Goal: Information Seeking & Learning: Learn about a topic

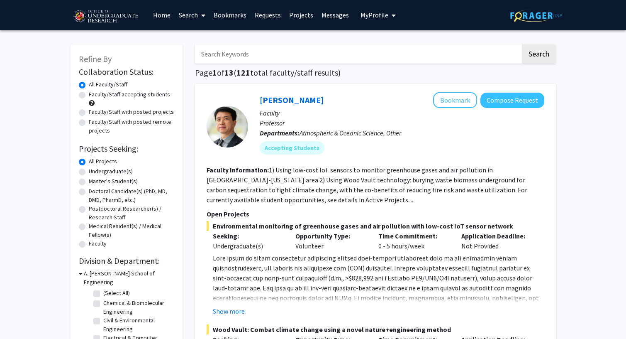
click at [117, 173] on label "Undergraduate(s)" at bounding box center [111, 171] width 44 height 9
click at [94, 172] on input "Undergraduate(s)" at bounding box center [91, 169] width 5 height 5
radio input "true"
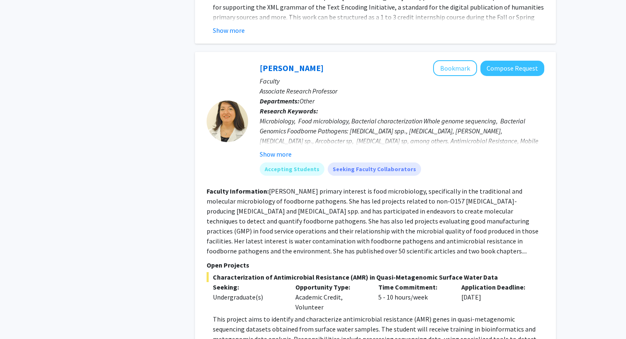
scroll to position [3845, 0]
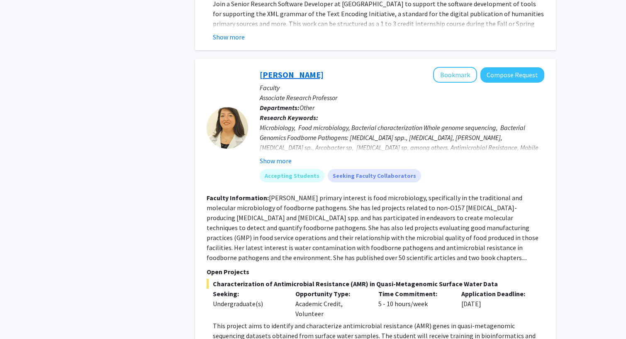
click at [297, 69] on link "[PERSON_NAME]" at bounding box center [292, 74] width 64 height 10
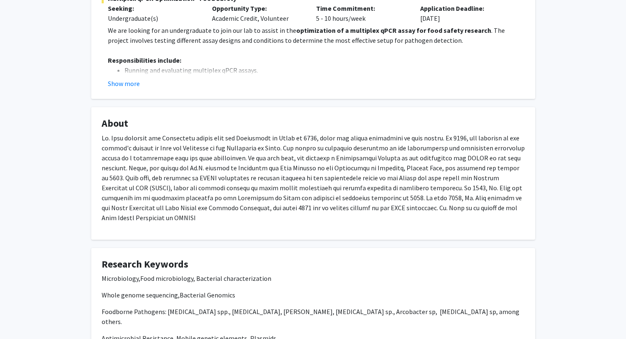
scroll to position [286, 0]
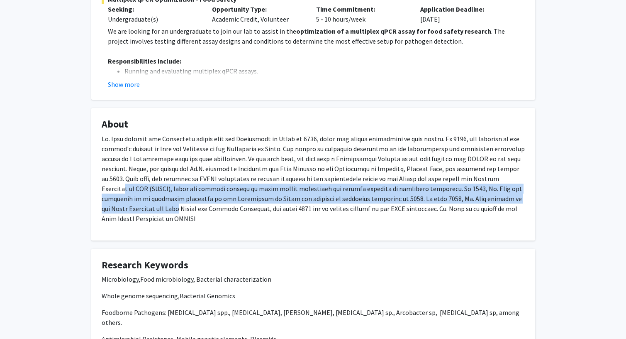
drag, startPoint x: 489, startPoint y: 179, endPoint x: 534, endPoint y: 197, distance: 47.9
click at [534, 198] on fg-card "About" at bounding box center [313, 174] width 444 height 132
click at [534, 197] on fg-card "About" at bounding box center [313, 174] width 444 height 132
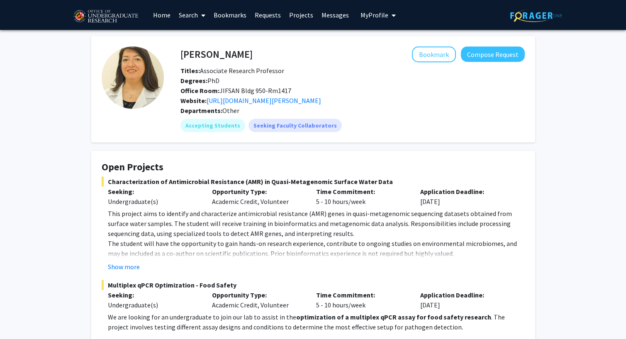
scroll to position [0, 0]
click at [226, 105] on link "[URL][DOMAIN_NAME][PERSON_NAME]" at bounding box center [264, 100] width 115 height 8
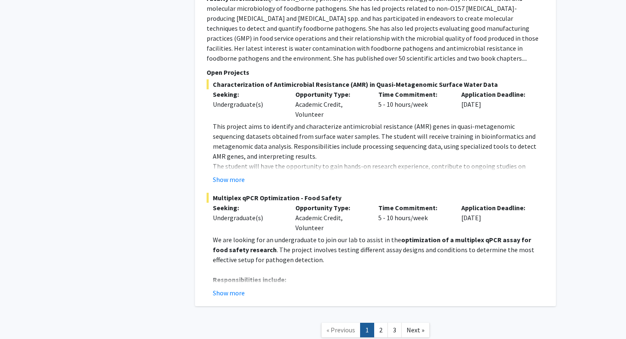
scroll to position [4044, 0]
click at [376, 323] on link "2" at bounding box center [381, 330] width 14 height 15
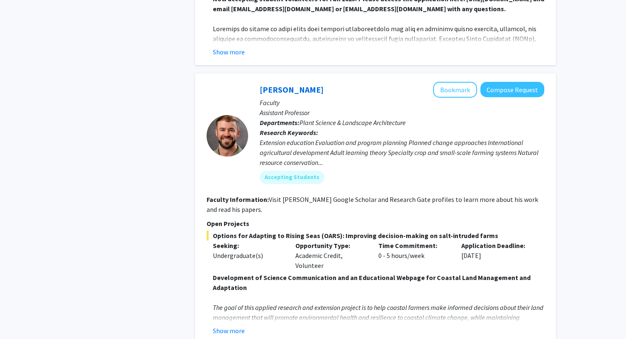
scroll to position [2869, 0]
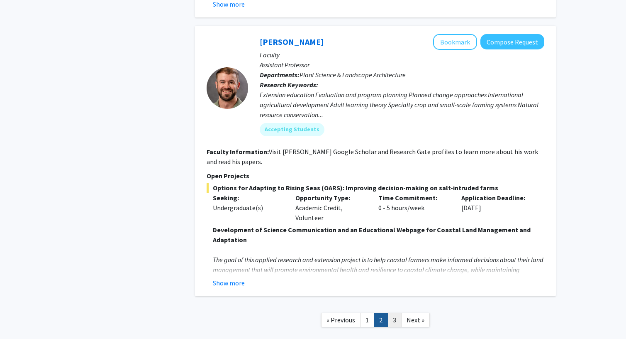
click at [392, 313] on link "3" at bounding box center [395, 320] width 14 height 15
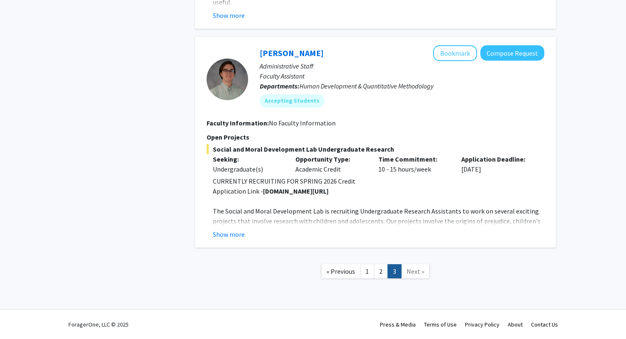
scroll to position [1273, 0]
